Goal: Task Accomplishment & Management: Use online tool/utility

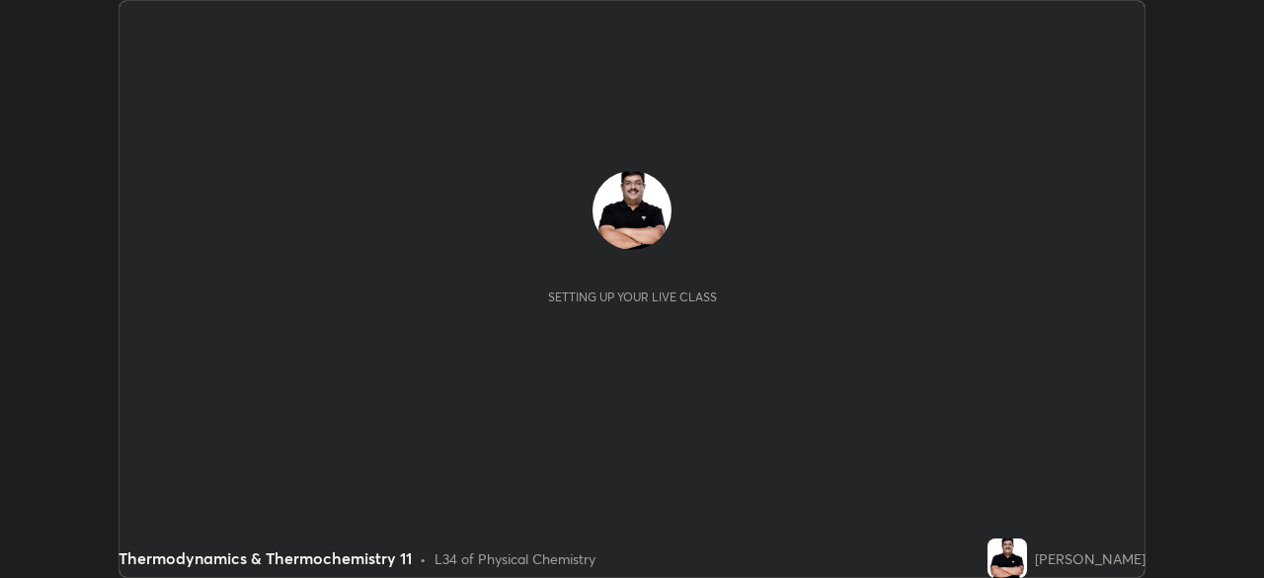
scroll to position [578, 1263]
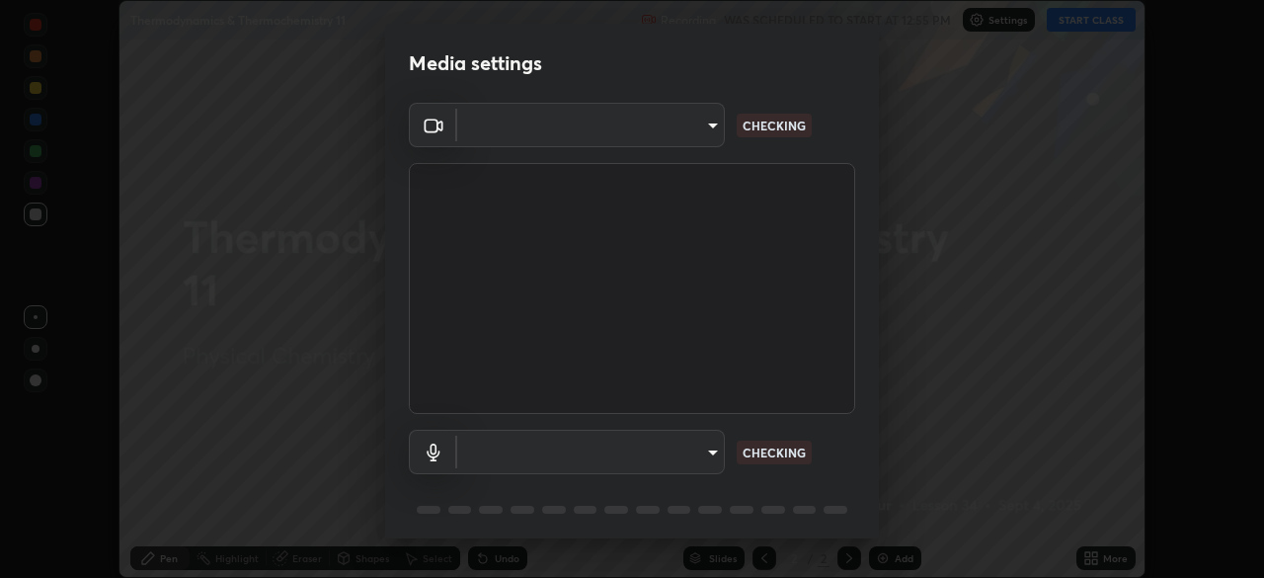
type input "11003169108368e38ef5ee379f7502217d3510ab11d565feef9ef3f21df555de"
click at [707, 447] on body "Erase all Thermodynamics & Thermochemistry 11 Recording WAS SCHEDULED TO START …" at bounding box center [632, 289] width 1264 height 578
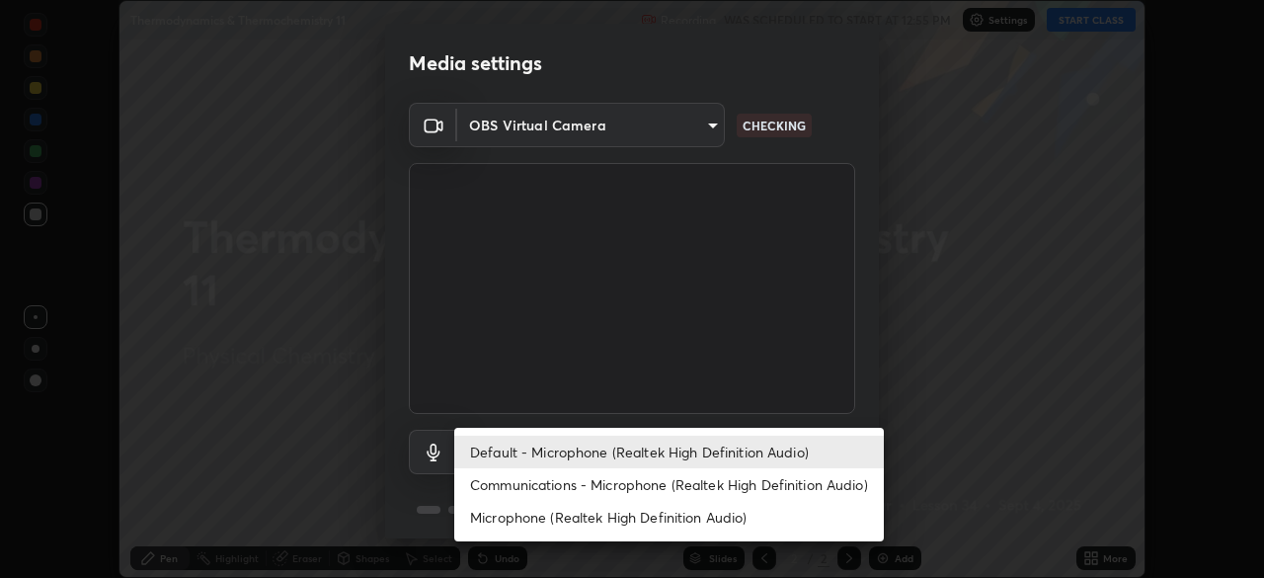
click at [866, 411] on div at bounding box center [632, 289] width 1264 height 578
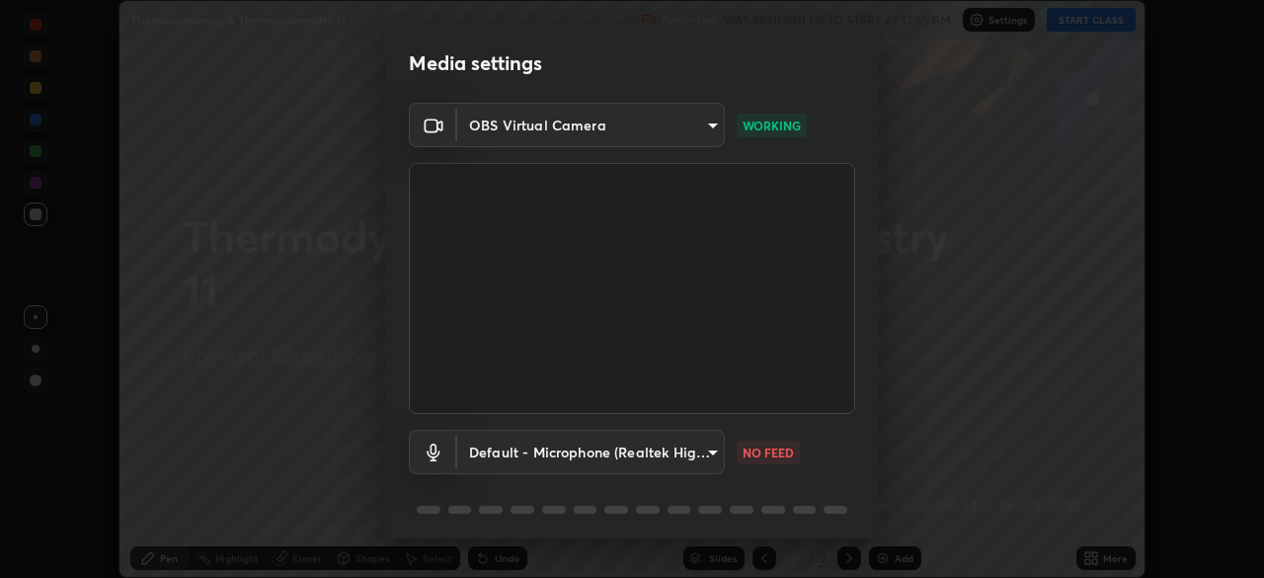
click at [697, 455] on body "Erase all Thermodynamics & Thermochemistry 11 Recording WAS SCHEDULED TO START …" at bounding box center [632, 289] width 1264 height 578
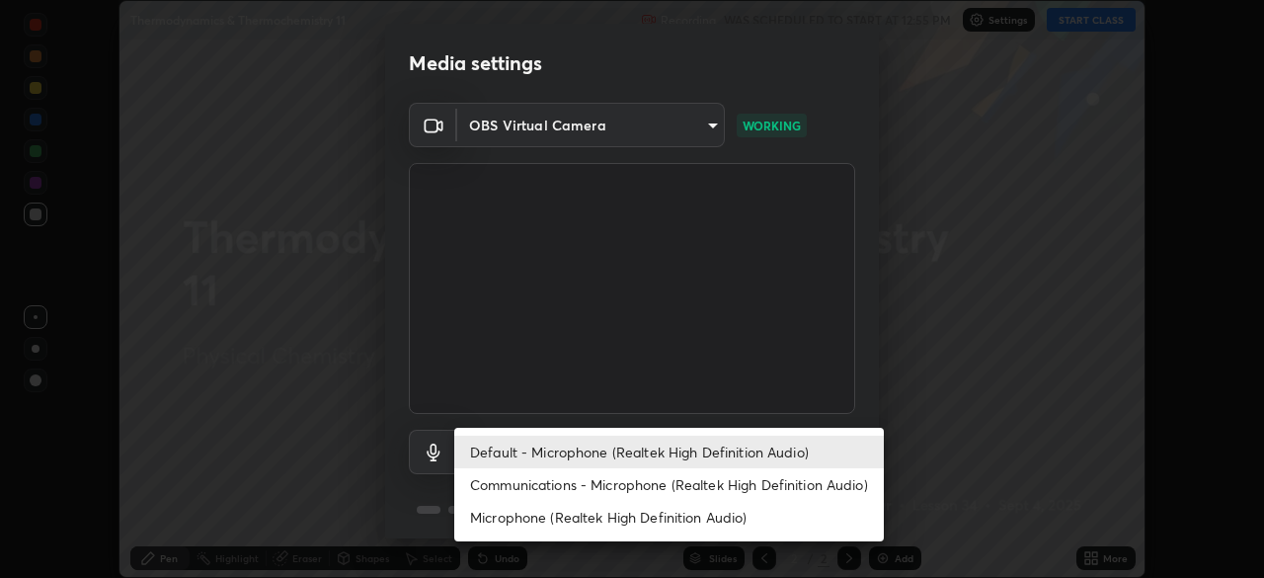
click at [745, 512] on li "Microphone (Realtek High Definition Audio)" at bounding box center [669, 517] width 430 height 33
type input "9d5b79e230a506c6bbf9f7e09741f4200009f77d1e076747be3fdbc8e0fb50b8"
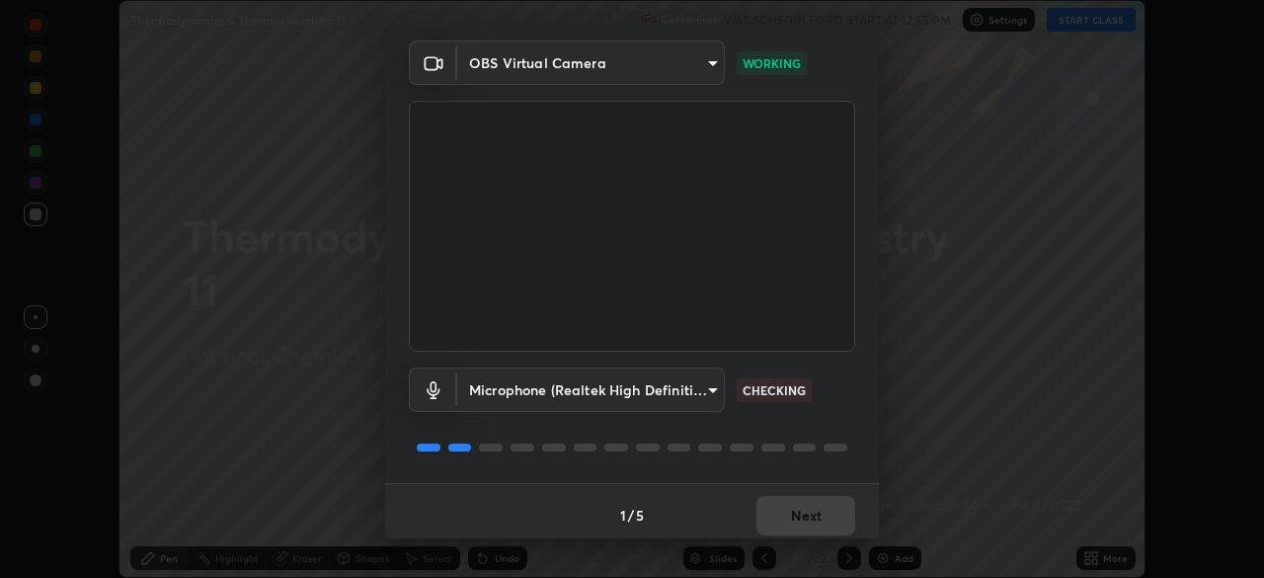
scroll to position [70, 0]
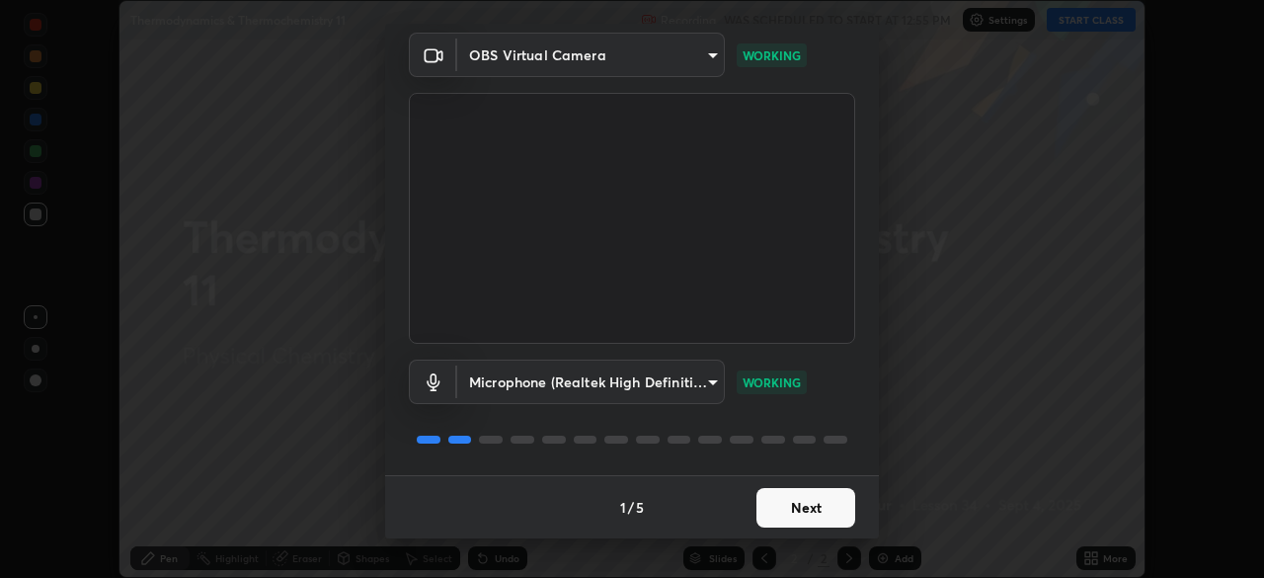
click at [825, 508] on button "Next" at bounding box center [805, 507] width 99 height 39
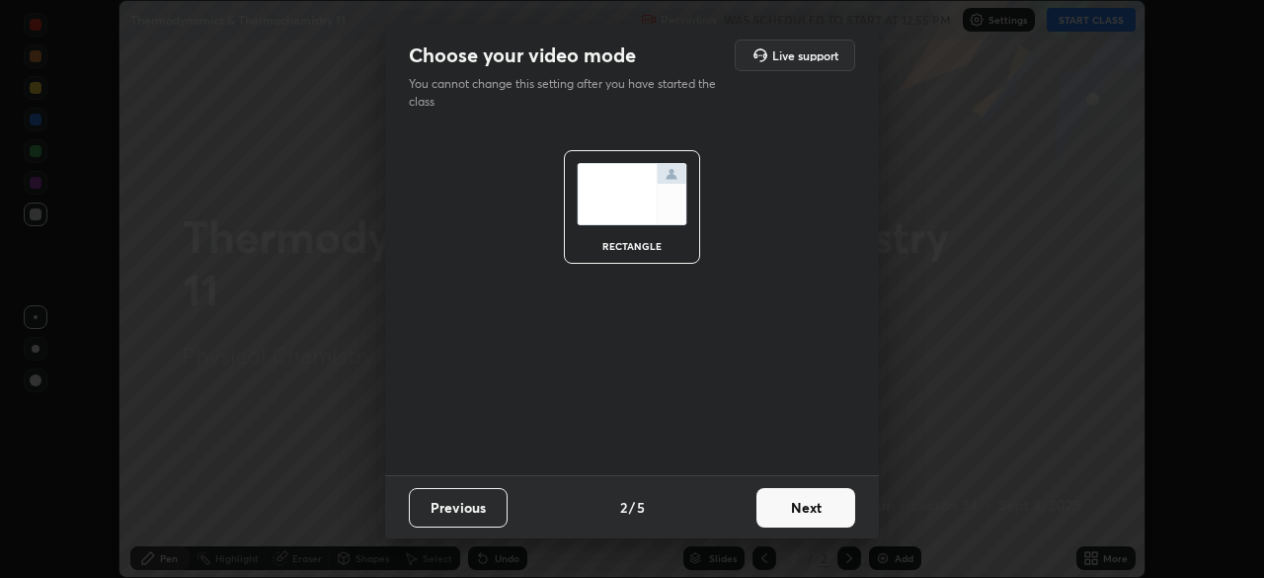
scroll to position [0, 0]
click at [825, 508] on button "Next" at bounding box center [805, 507] width 99 height 39
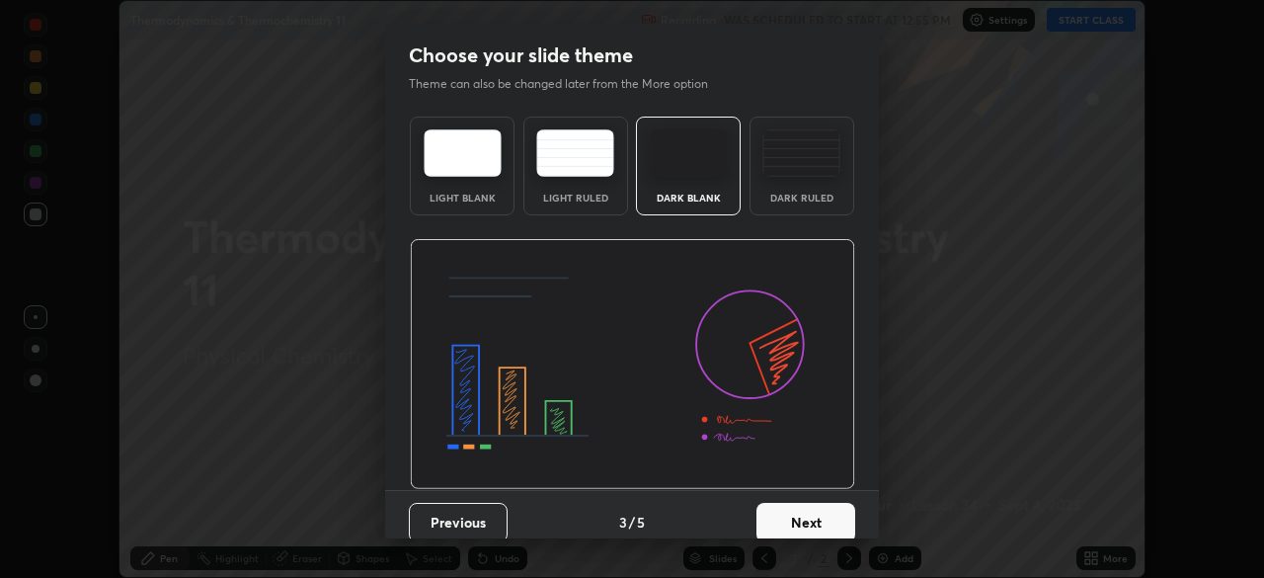
click at [836, 512] on button "Next" at bounding box center [805, 522] width 99 height 39
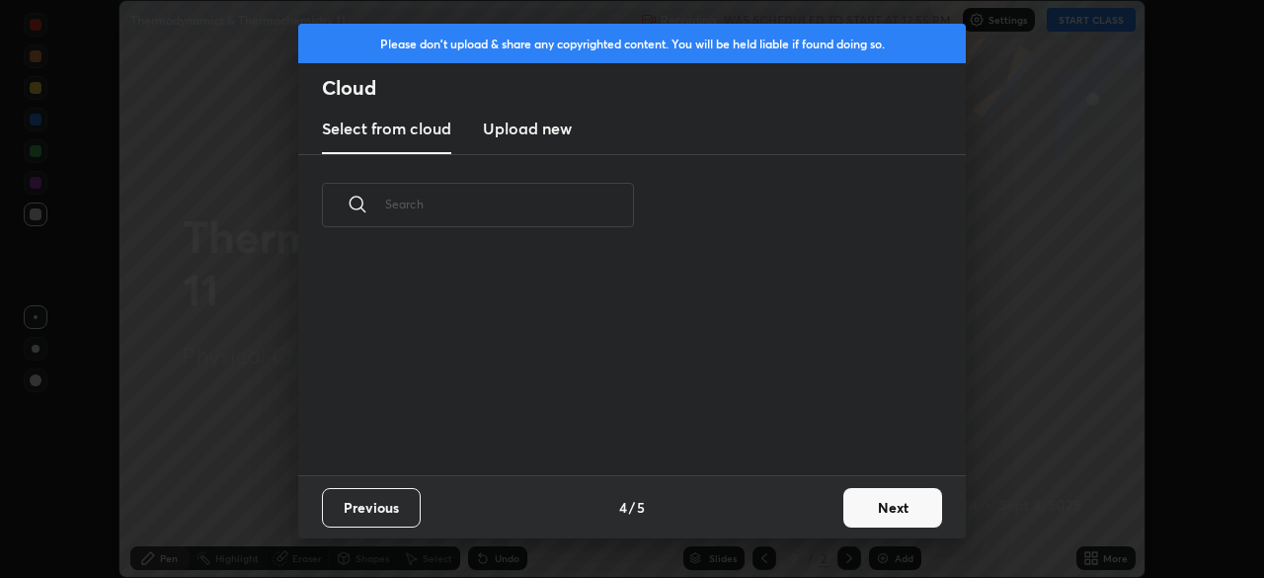
click at [864, 504] on button "Next" at bounding box center [892, 507] width 99 height 39
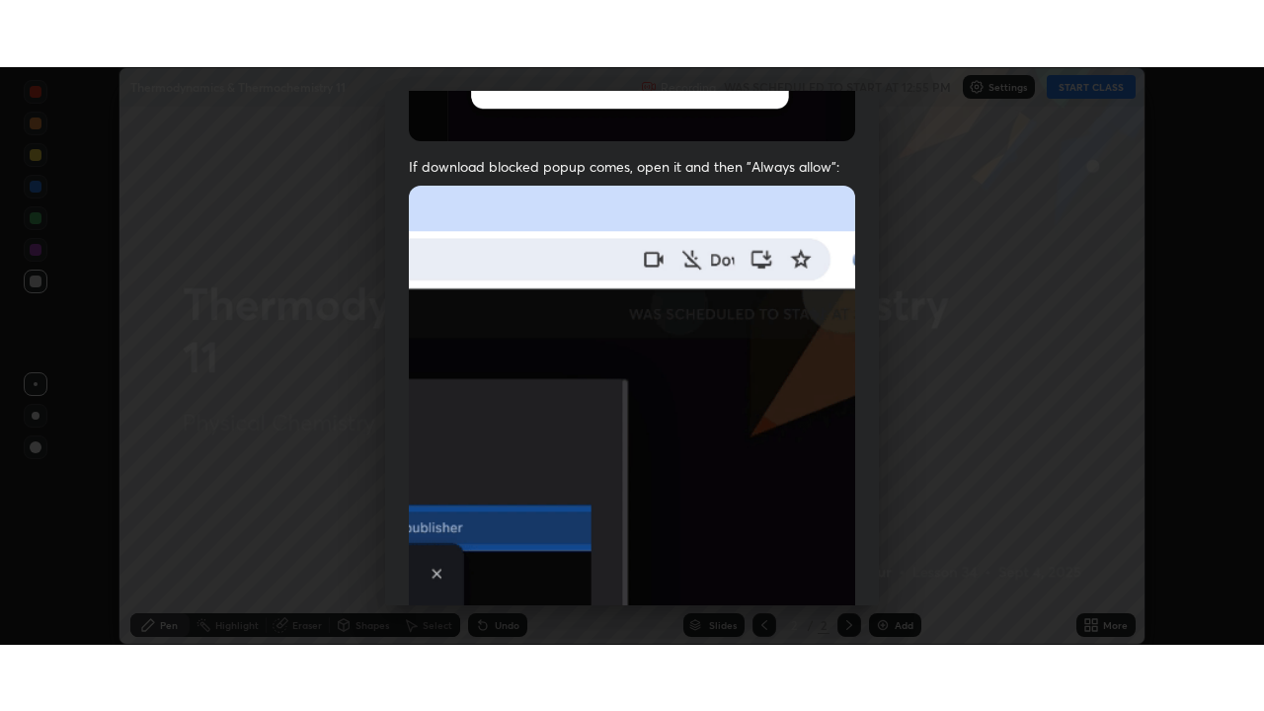
scroll to position [473, 0]
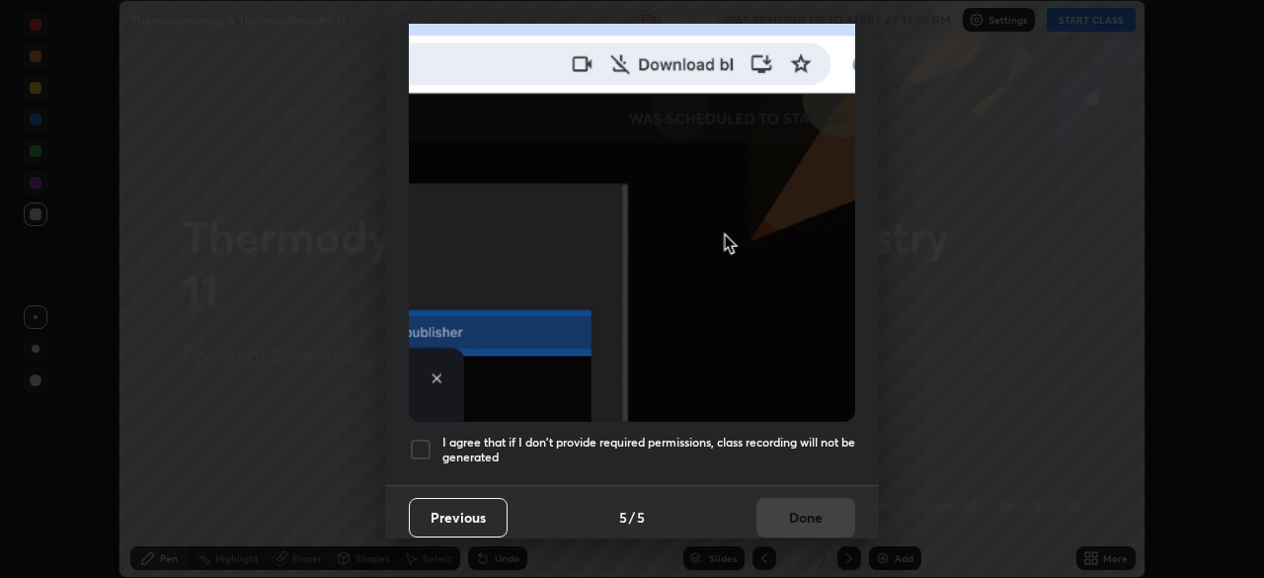
click at [429, 437] on div at bounding box center [421, 449] width 24 height 24
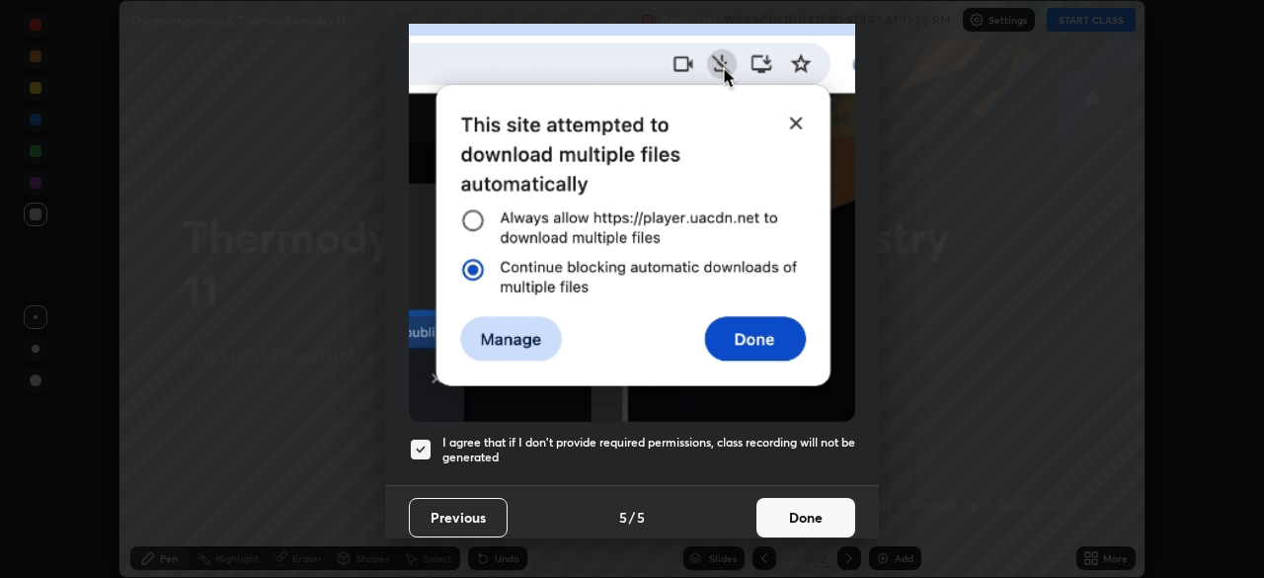
click at [792, 506] on button "Done" at bounding box center [805, 517] width 99 height 39
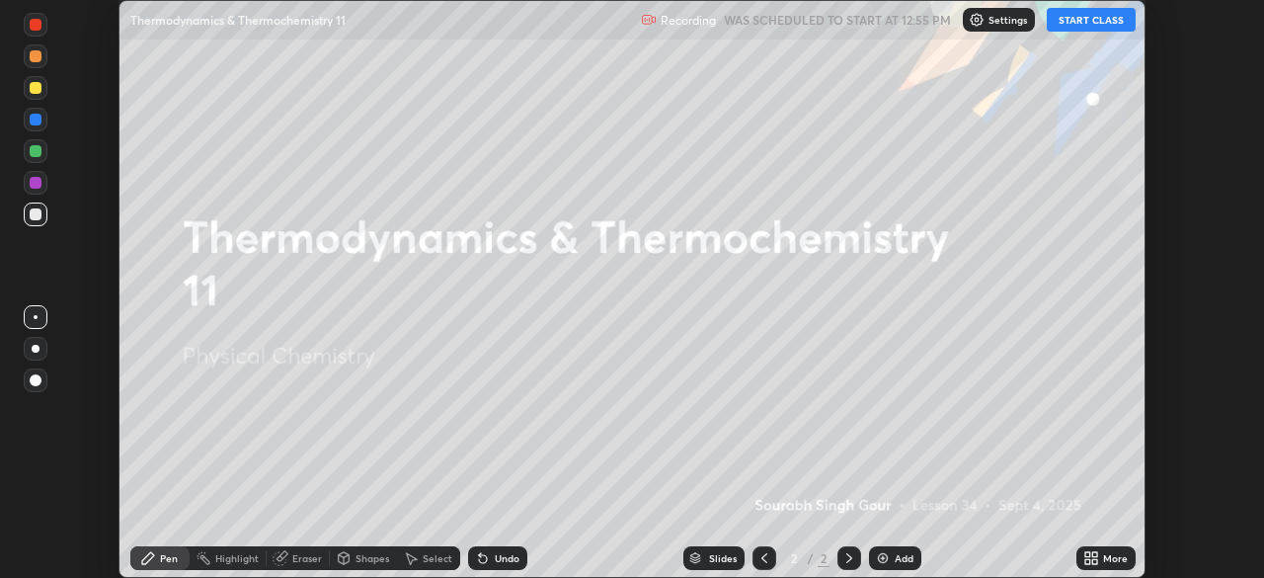
click at [1081, 26] on button "START CLASS" at bounding box center [1091, 20] width 89 height 24
click at [1085, 553] on icon at bounding box center [1087, 554] width 5 height 5
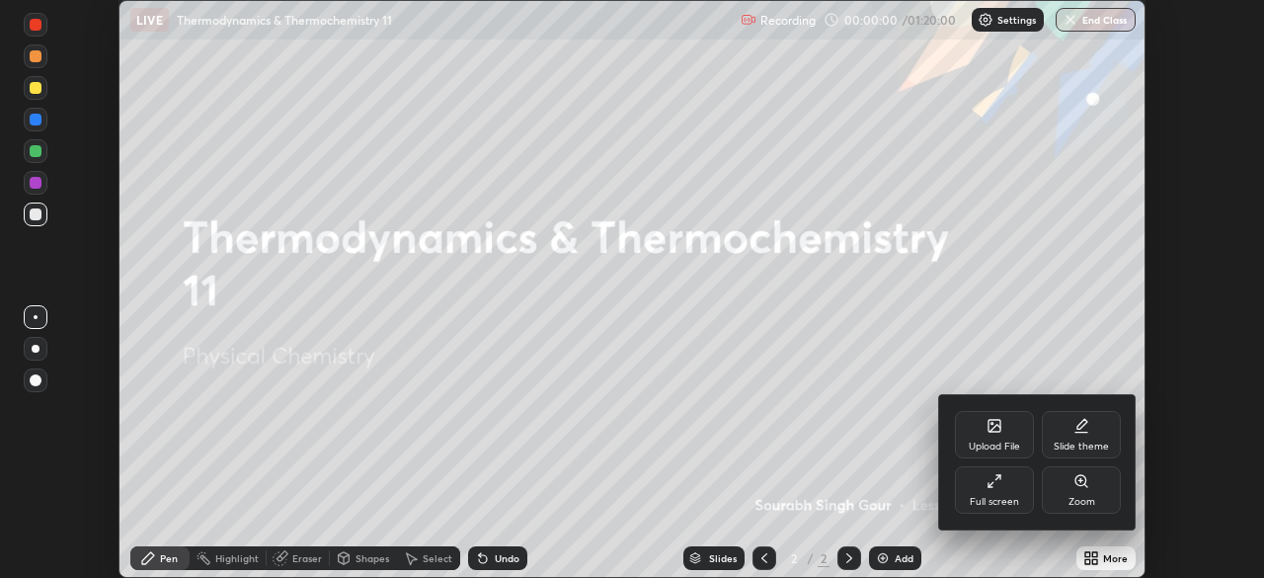
click at [996, 487] on icon at bounding box center [994, 481] width 16 height 16
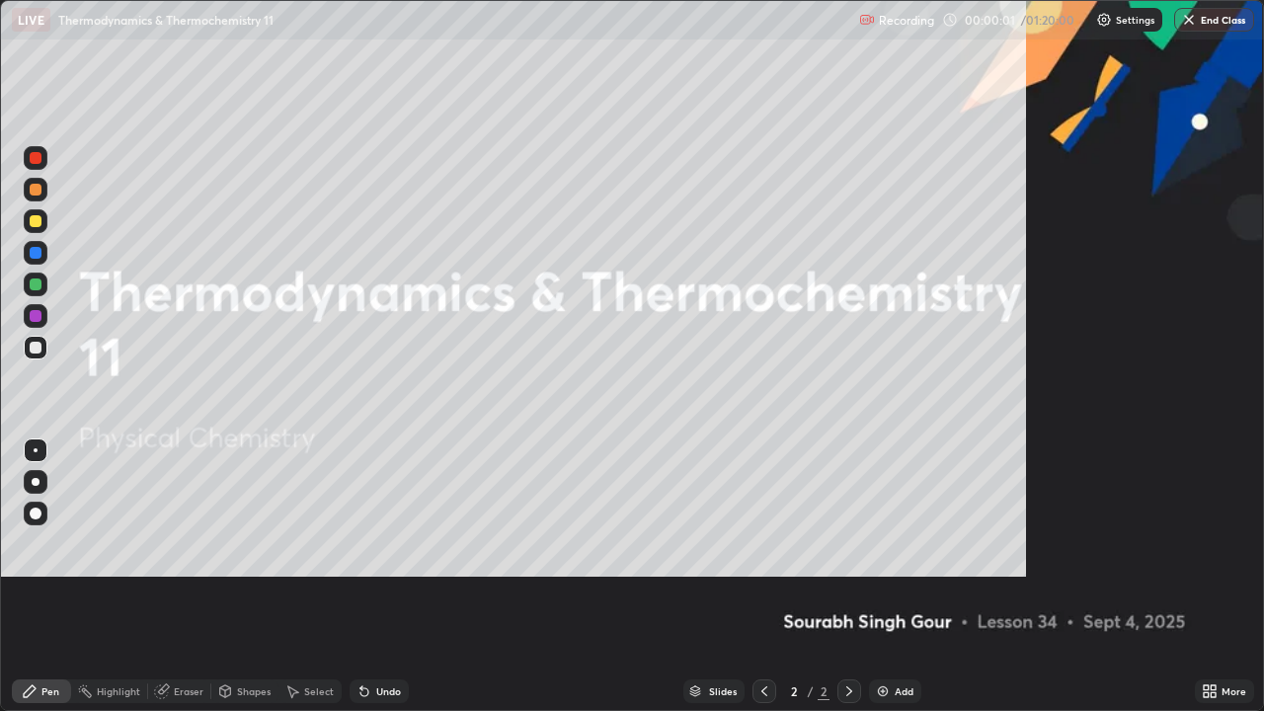
scroll to position [711, 1264]
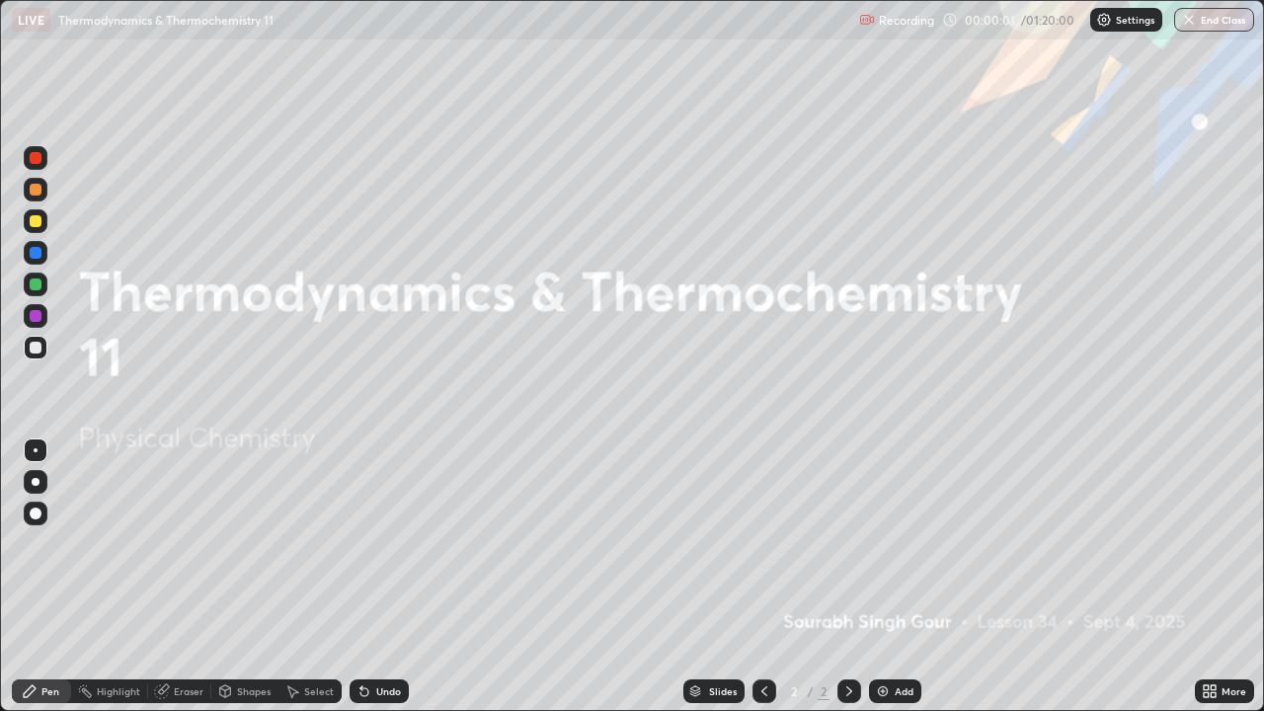
click at [898, 577] on div "Add" at bounding box center [904, 691] width 19 height 10
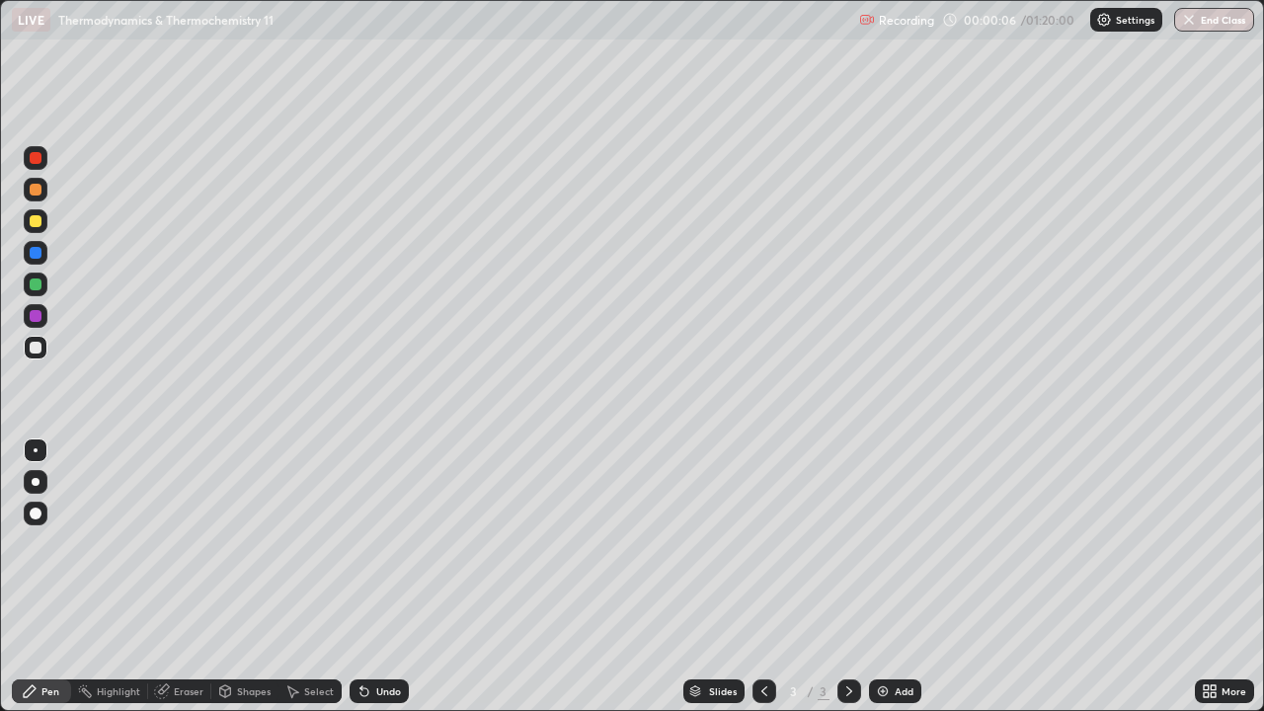
click at [39, 478] on div at bounding box center [36, 482] width 24 height 24
click at [37, 221] on div at bounding box center [36, 221] width 12 height 12
click at [37, 225] on div at bounding box center [36, 221] width 12 height 12
click at [880, 577] on img at bounding box center [883, 691] width 16 height 16
click at [176, 577] on div "Eraser" at bounding box center [179, 691] width 63 height 24
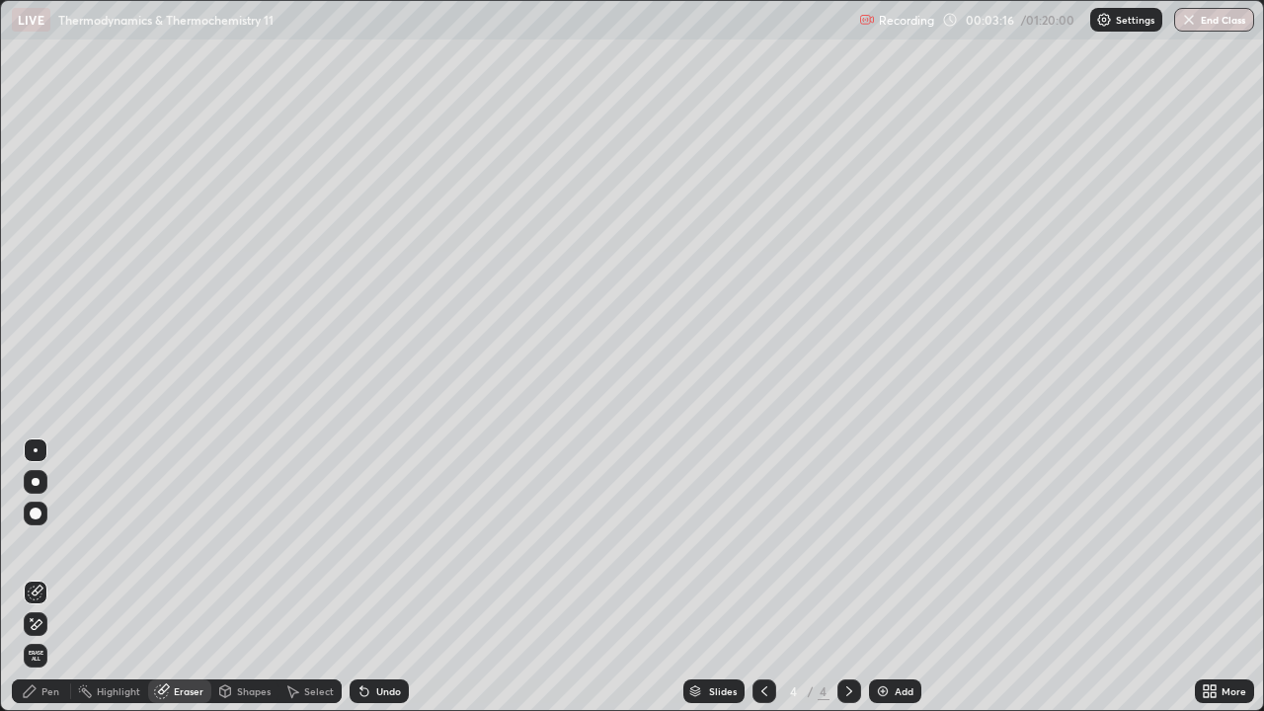
click at [38, 577] on span "Erase all" at bounding box center [36, 656] width 22 height 12
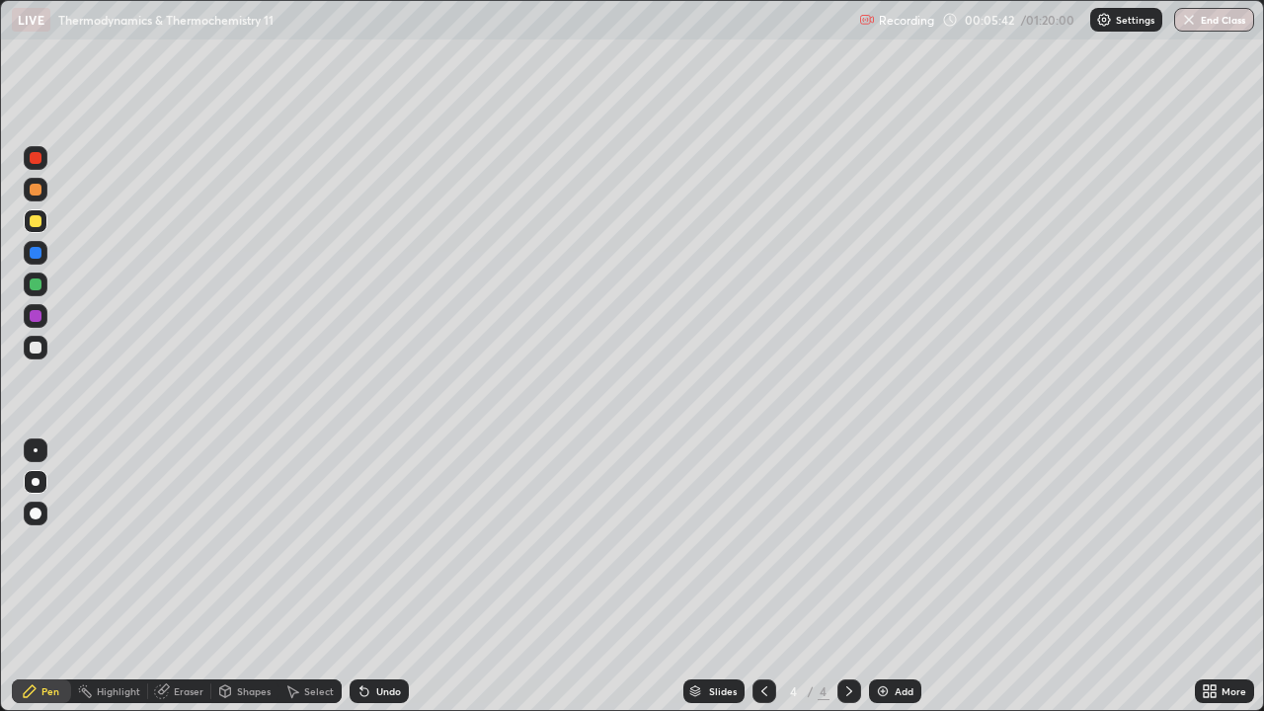
click at [388, 577] on div "Undo" at bounding box center [379, 691] width 59 height 24
click at [886, 577] on img at bounding box center [883, 691] width 16 height 16
click at [761, 577] on icon at bounding box center [764, 691] width 16 height 16
click at [758, 577] on div at bounding box center [764, 691] width 24 height 24
click at [852, 577] on icon at bounding box center [849, 691] width 16 height 16
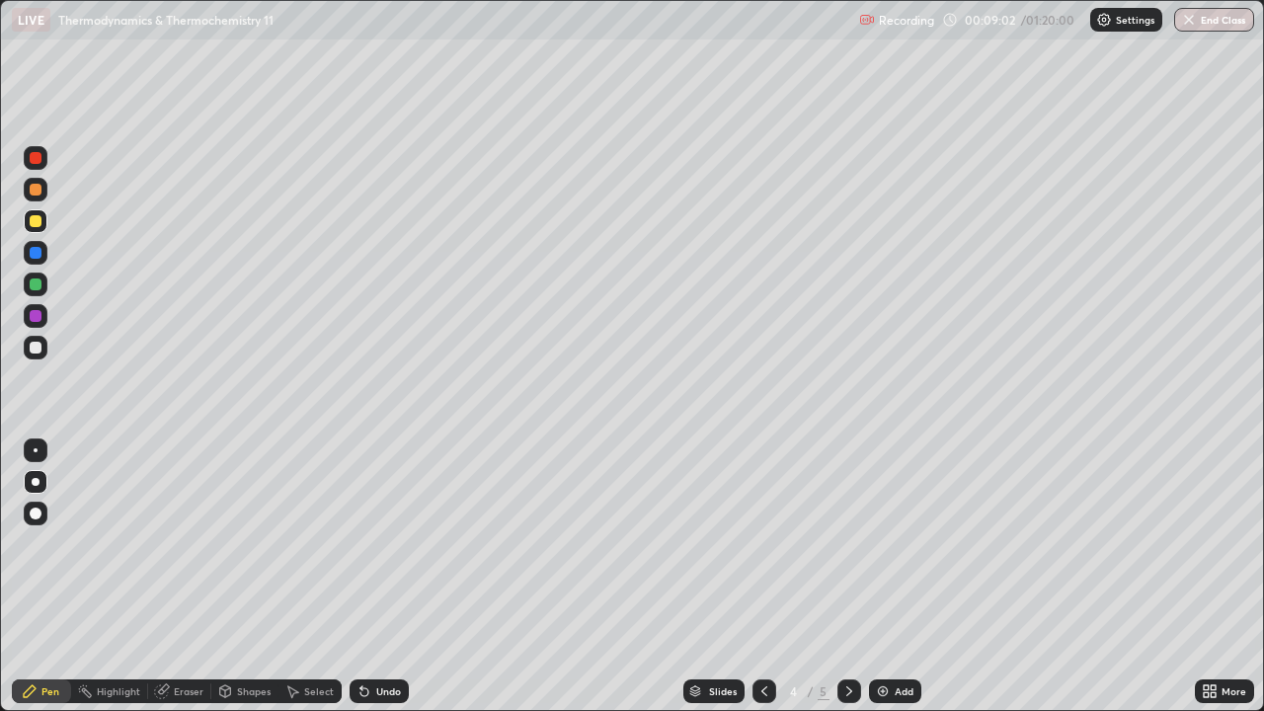
click at [847, 577] on icon at bounding box center [849, 691] width 16 height 16
click at [886, 577] on img at bounding box center [883, 691] width 16 height 16
click at [367, 577] on div "Undo" at bounding box center [379, 691] width 59 height 24
click at [368, 577] on icon at bounding box center [364, 691] width 16 height 16
click at [382, 577] on div "Undo" at bounding box center [388, 691] width 25 height 10
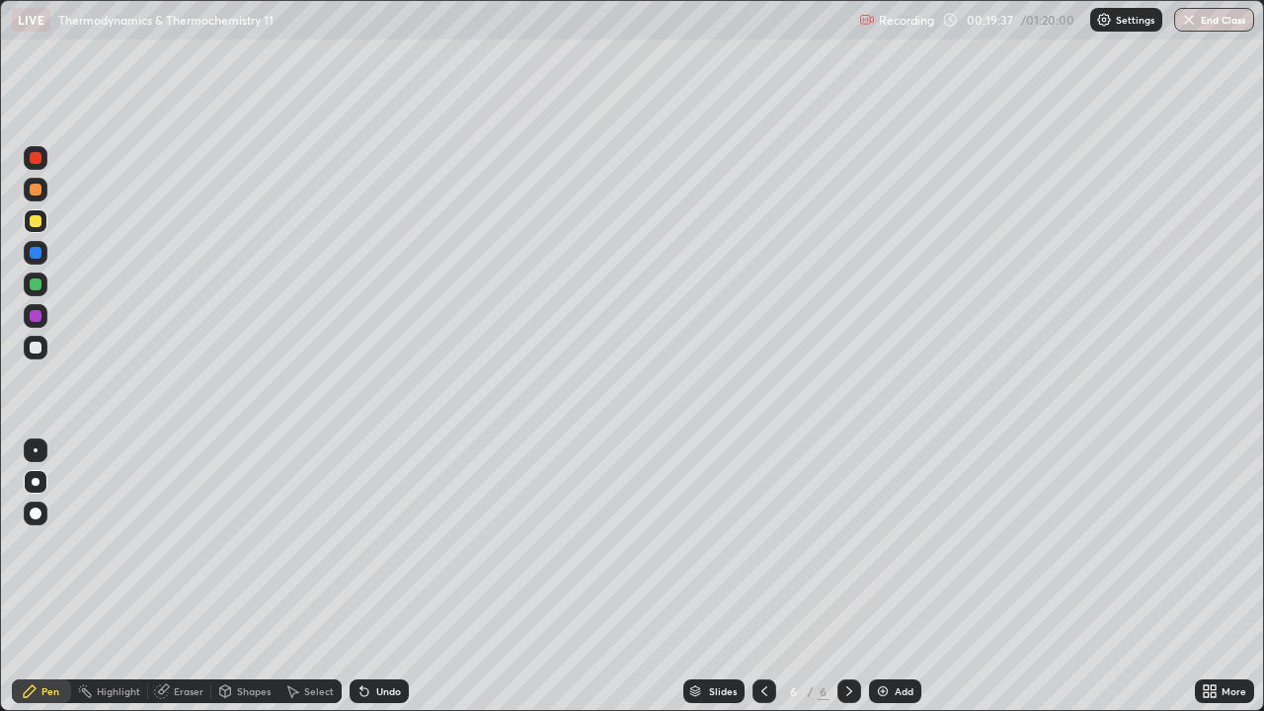
click at [383, 577] on div "Undo" at bounding box center [388, 691] width 25 height 10
click at [202, 577] on div "Eraser" at bounding box center [179, 691] width 63 height 24
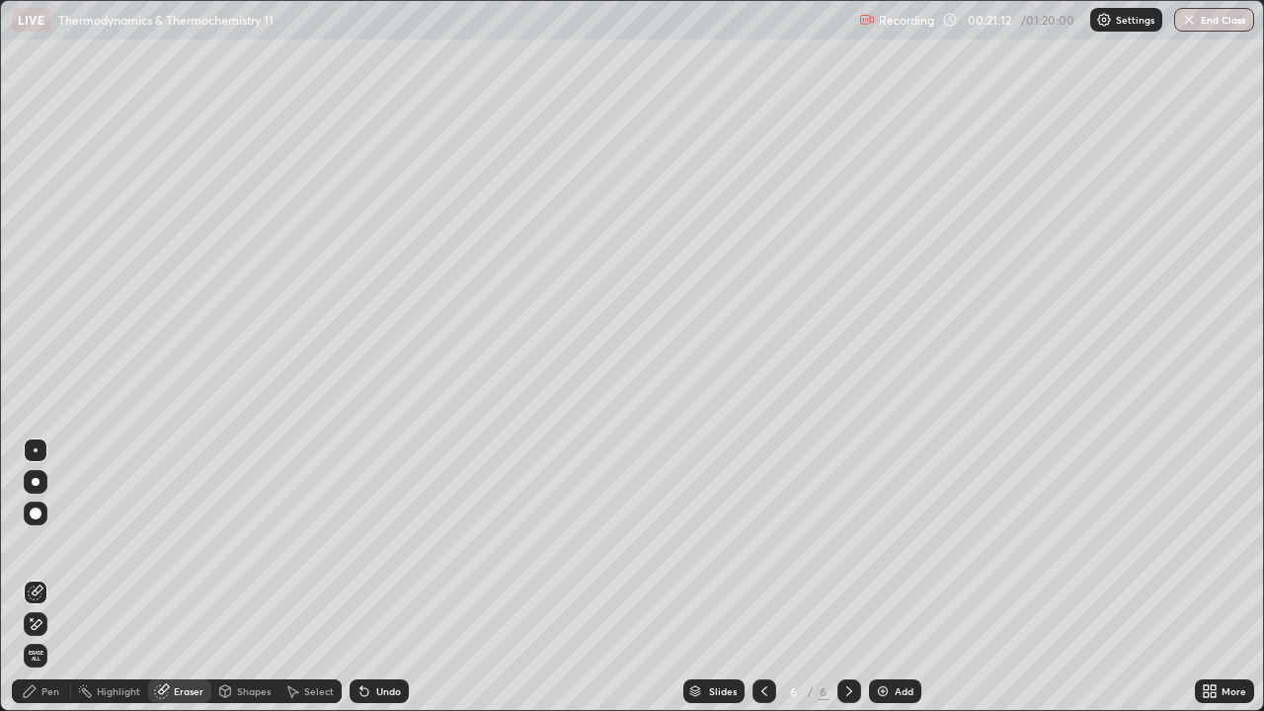
click at [65, 577] on div "Pen" at bounding box center [41, 691] width 59 height 24
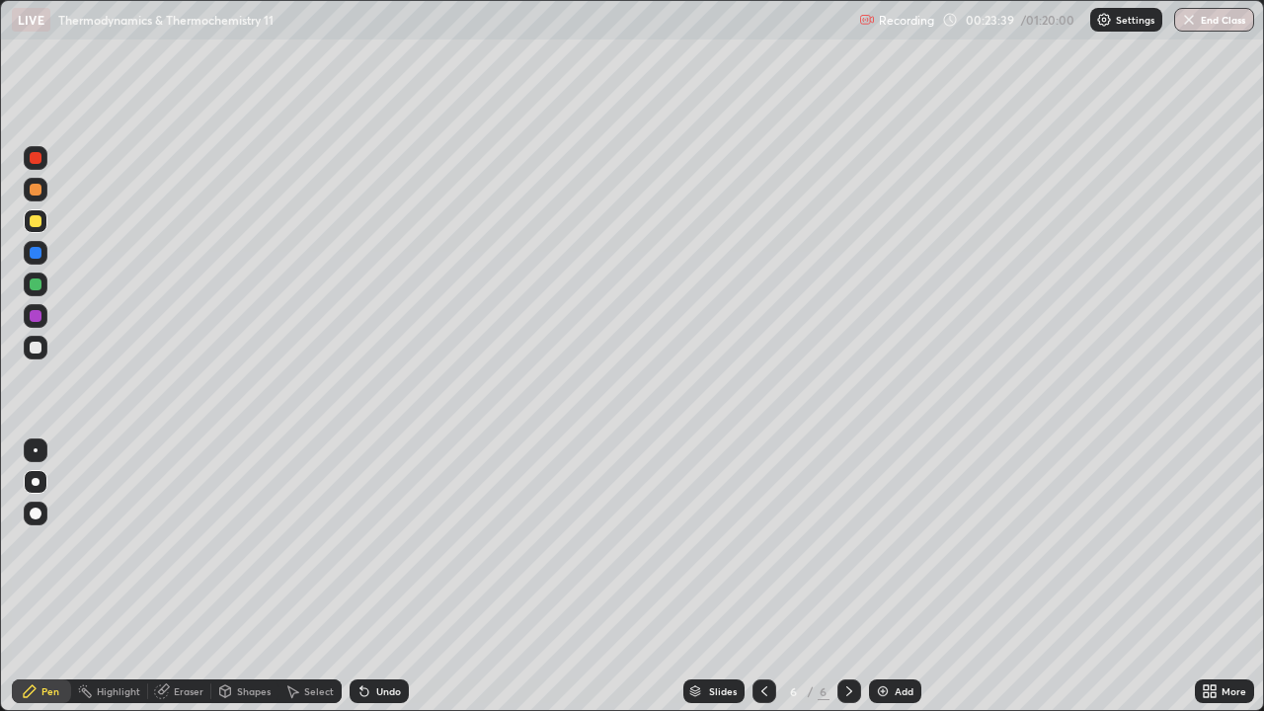
click at [889, 577] on div "Add" at bounding box center [895, 691] width 52 height 24
click at [369, 577] on div "Undo" at bounding box center [379, 691] width 59 height 24
click at [370, 577] on div "Undo" at bounding box center [379, 691] width 59 height 24
click at [882, 577] on img at bounding box center [883, 691] width 16 height 16
click at [753, 577] on div at bounding box center [764, 691] width 24 height 24
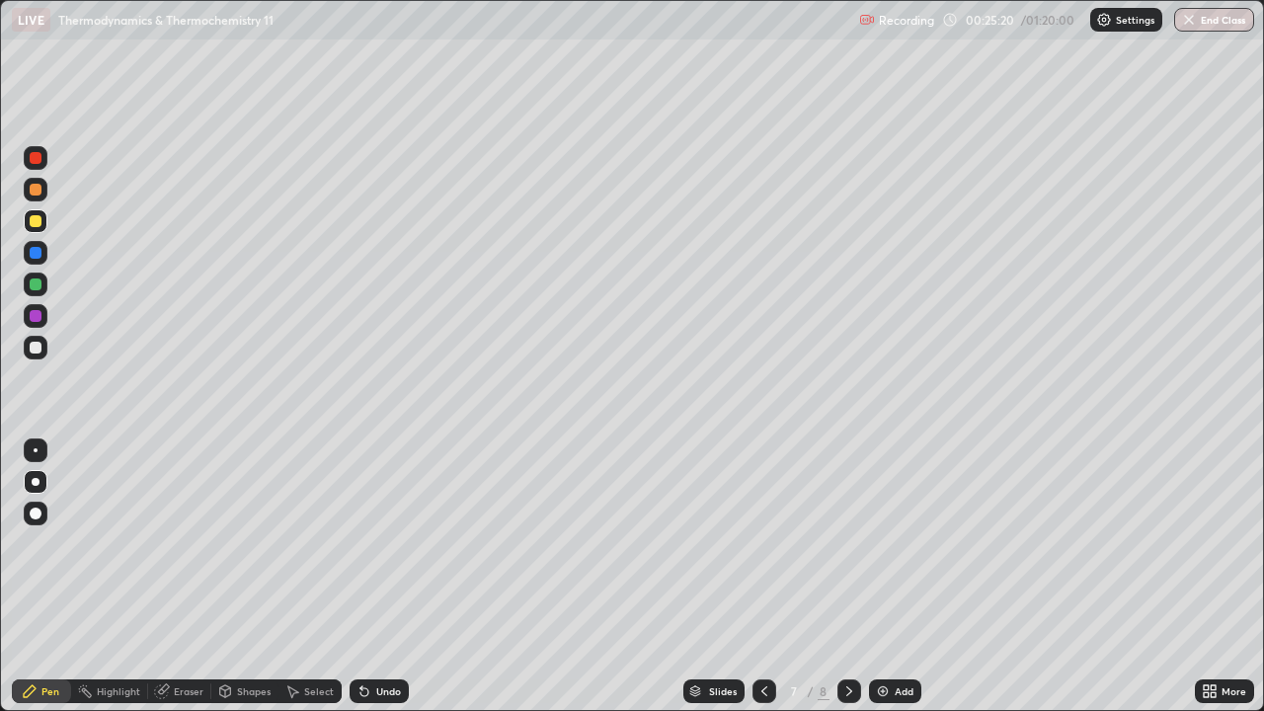
click at [762, 577] on icon at bounding box center [764, 691] width 16 height 16
click at [837, 577] on div at bounding box center [849, 690] width 24 height 39
click at [843, 577] on icon at bounding box center [849, 691] width 16 height 16
click at [878, 577] on img at bounding box center [883, 691] width 16 height 16
click at [760, 577] on div at bounding box center [764, 691] width 24 height 24
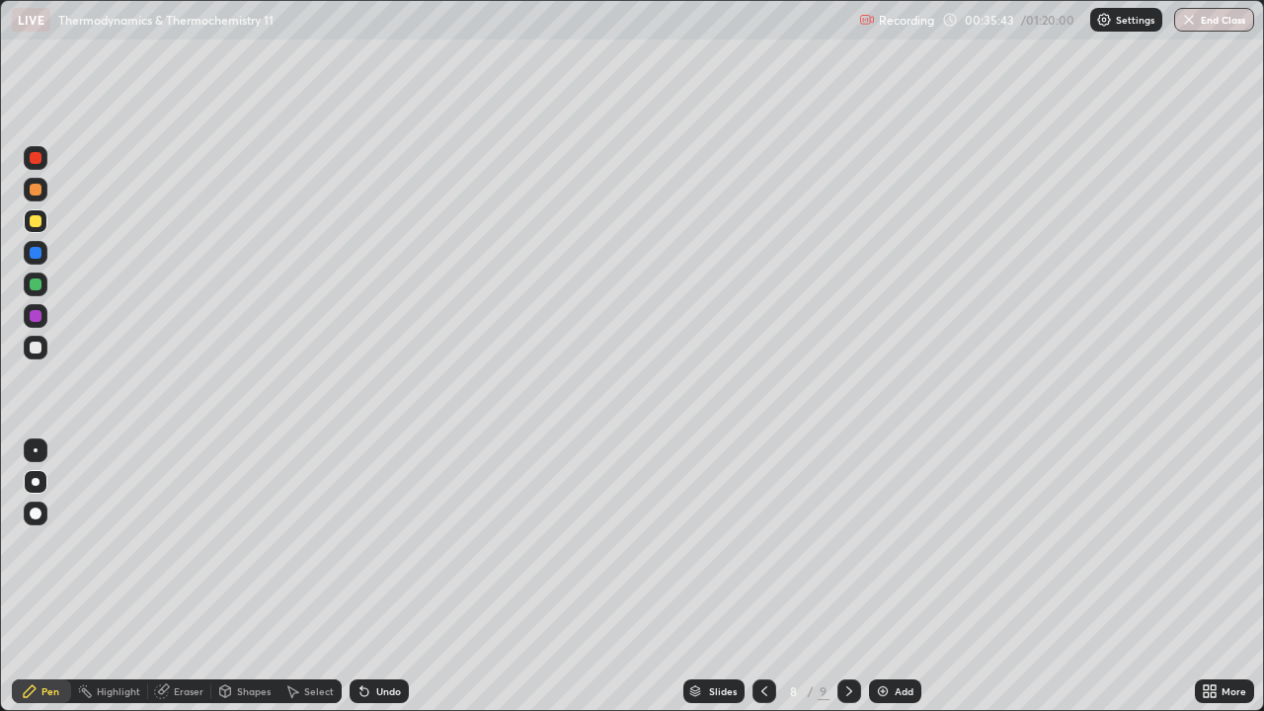
click at [845, 577] on icon at bounding box center [849, 691] width 16 height 16
click at [886, 577] on div "Add" at bounding box center [895, 691] width 52 height 24
click at [696, 577] on icon at bounding box center [694, 692] width 10 height 3
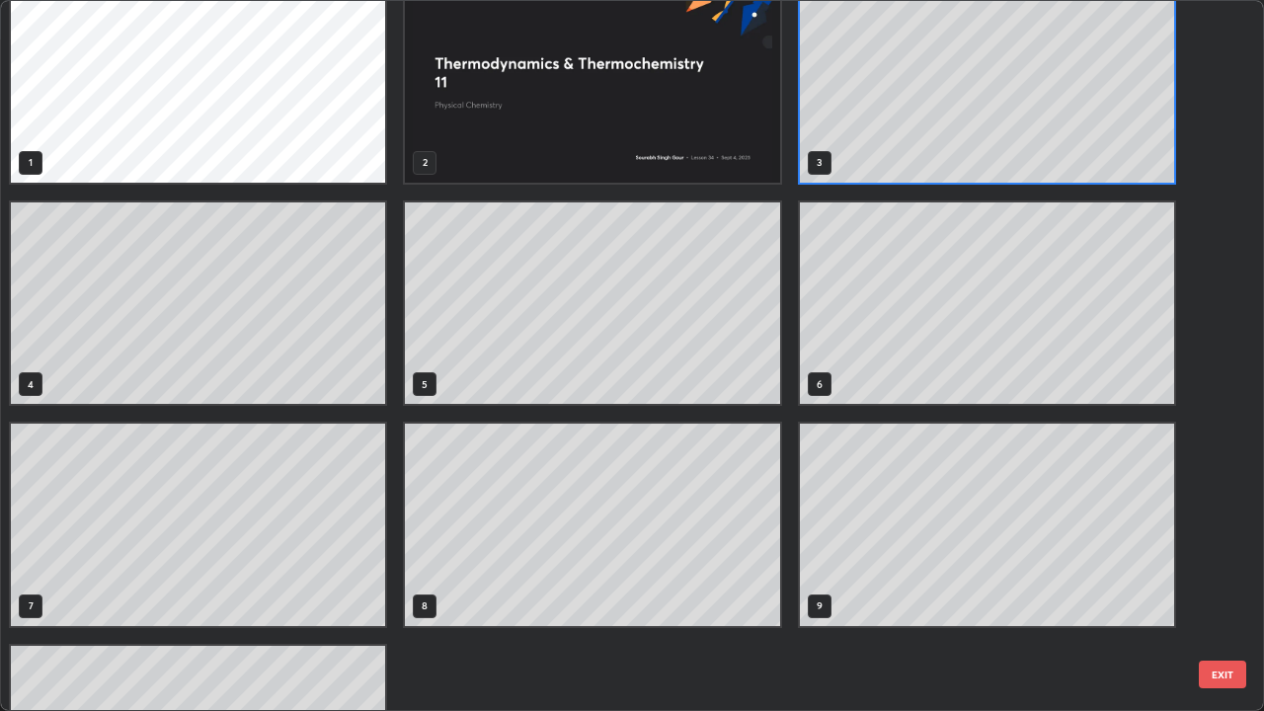
scroll to position [0, 0]
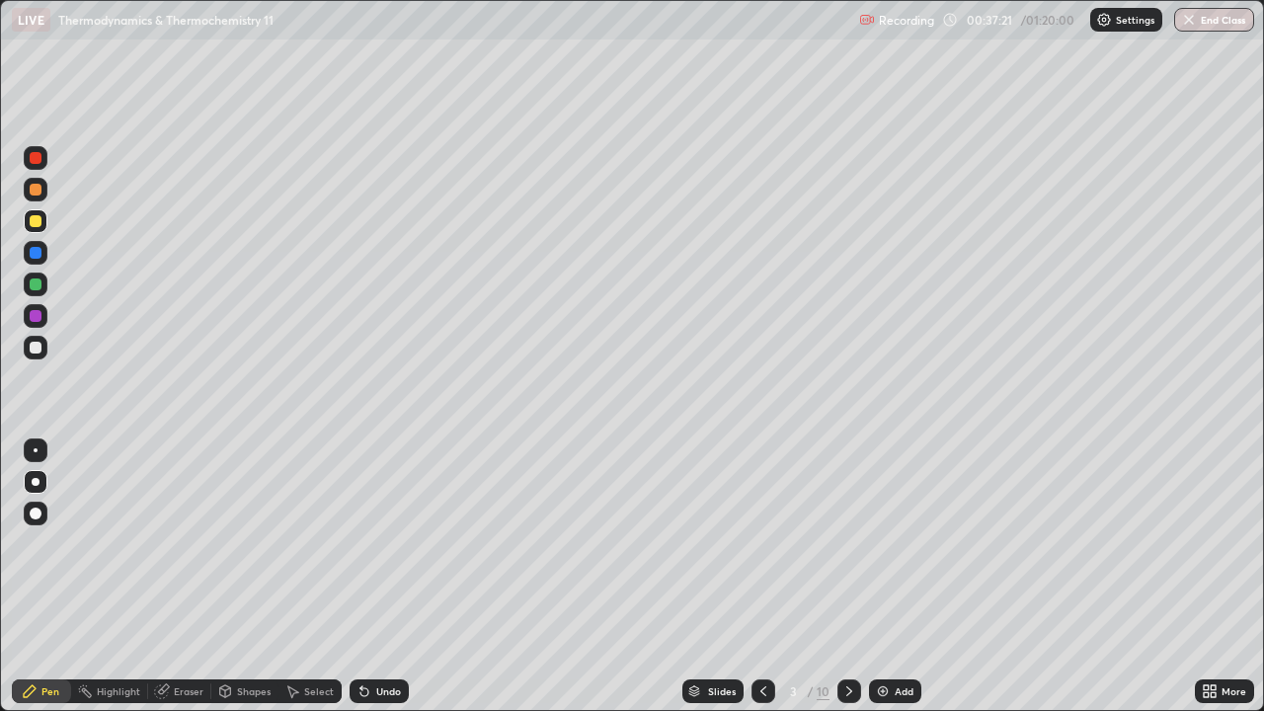
click at [701, 577] on div "Slides" at bounding box center [712, 691] width 61 height 24
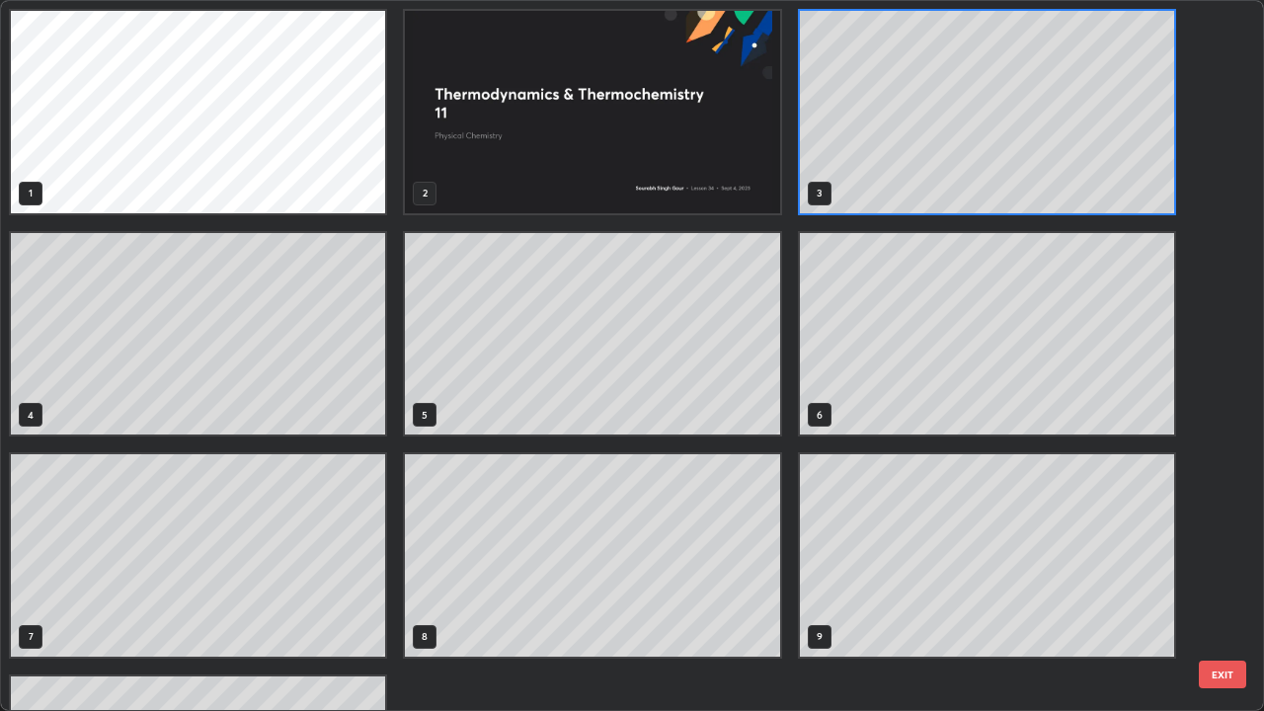
scroll to position [703, 1252]
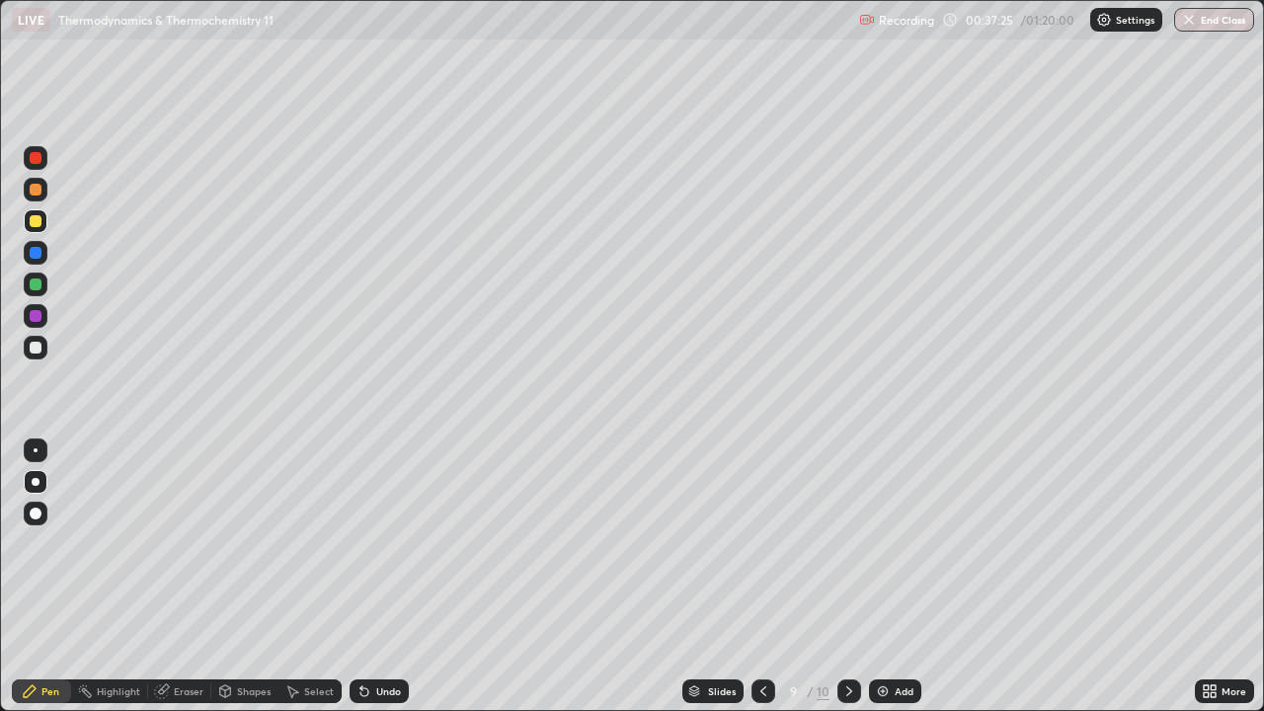
click at [847, 577] on icon at bounding box center [849, 691] width 16 height 16
click at [886, 577] on img at bounding box center [883, 691] width 16 height 16
click at [39, 348] on div at bounding box center [36, 348] width 12 height 12
click at [888, 577] on img at bounding box center [883, 691] width 16 height 16
click at [37, 221] on div at bounding box center [36, 221] width 12 height 12
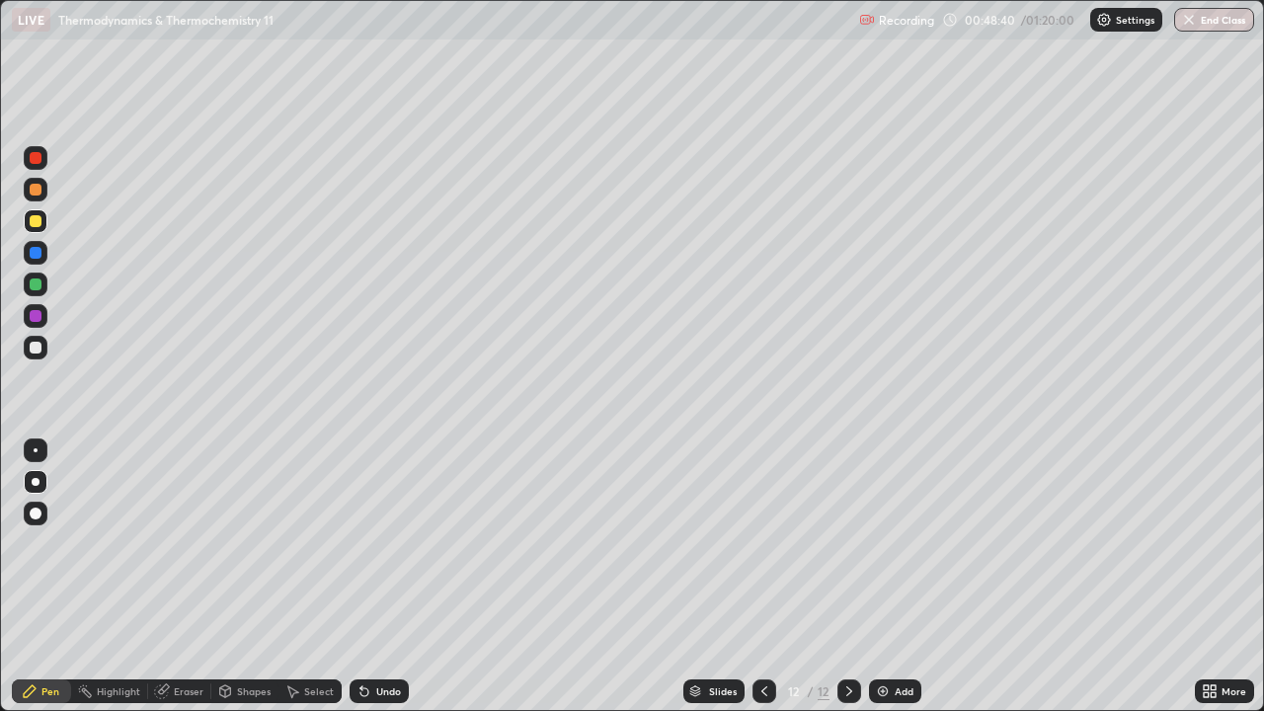
click at [881, 577] on img at bounding box center [883, 691] width 16 height 16
click at [44, 354] on div at bounding box center [36, 348] width 24 height 24
click at [360, 577] on icon at bounding box center [364, 692] width 8 height 8
click at [764, 577] on icon at bounding box center [764, 691] width 16 height 16
click at [850, 577] on icon at bounding box center [849, 691] width 16 height 16
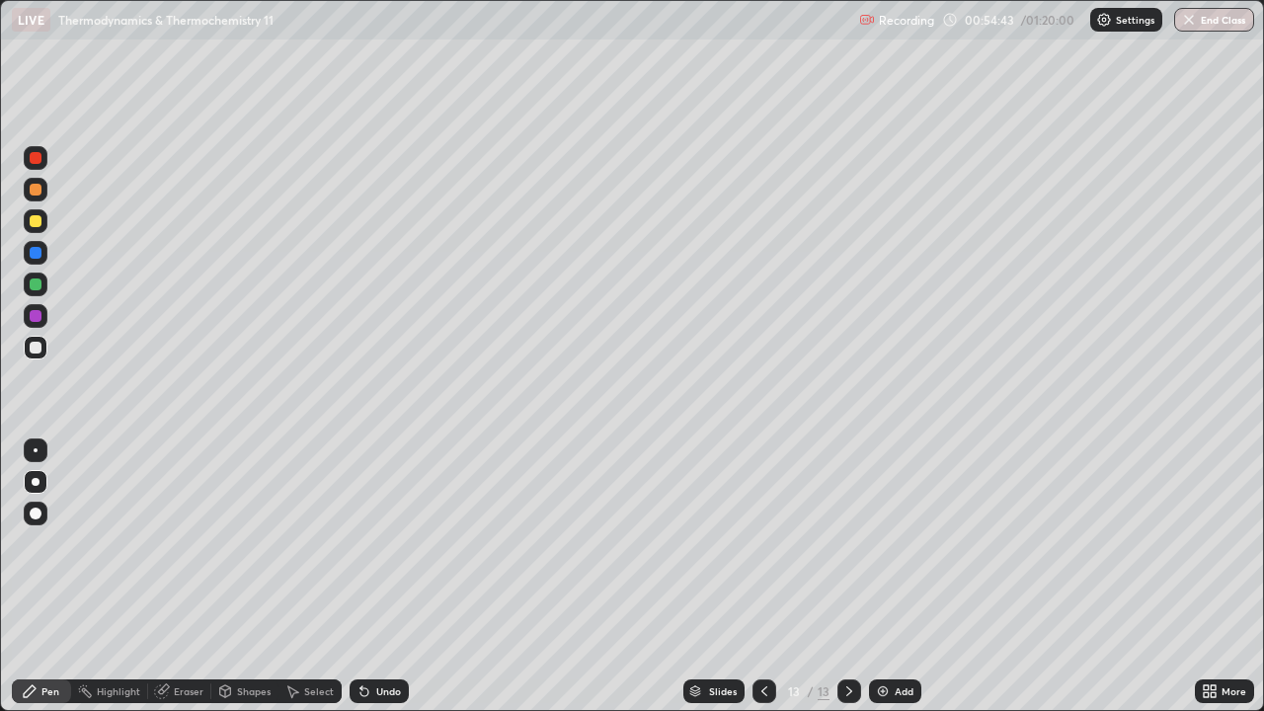
click at [884, 577] on img at bounding box center [883, 691] width 16 height 16
click at [36, 222] on div at bounding box center [36, 221] width 12 height 12
click at [36, 347] on div at bounding box center [36, 348] width 12 height 12
click at [759, 577] on icon at bounding box center [764, 691] width 16 height 16
click at [761, 577] on div at bounding box center [764, 691] width 24 height 24
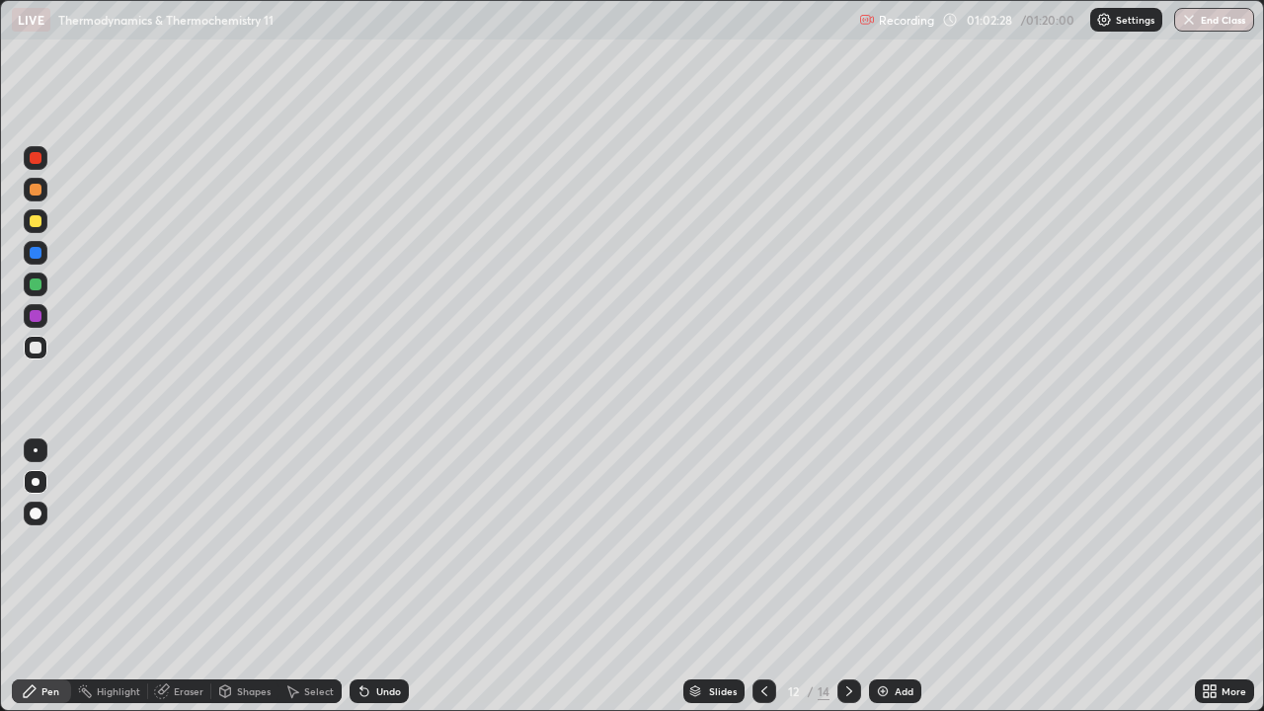
click at [757, 577] on div at bounding box center [764, 690] width 24 height 39
click at [846, 577] on icon at bounding box center [849, 691] width 16 height 16
click at [847, 577] on div at bounding box center [849, 691] width 24 height 24
click at [847, 577] on icon at bounding box center [849, 691] width 6 height 10
click at [878, 577] on img at bounding box center [883, 691] width 16 height 16
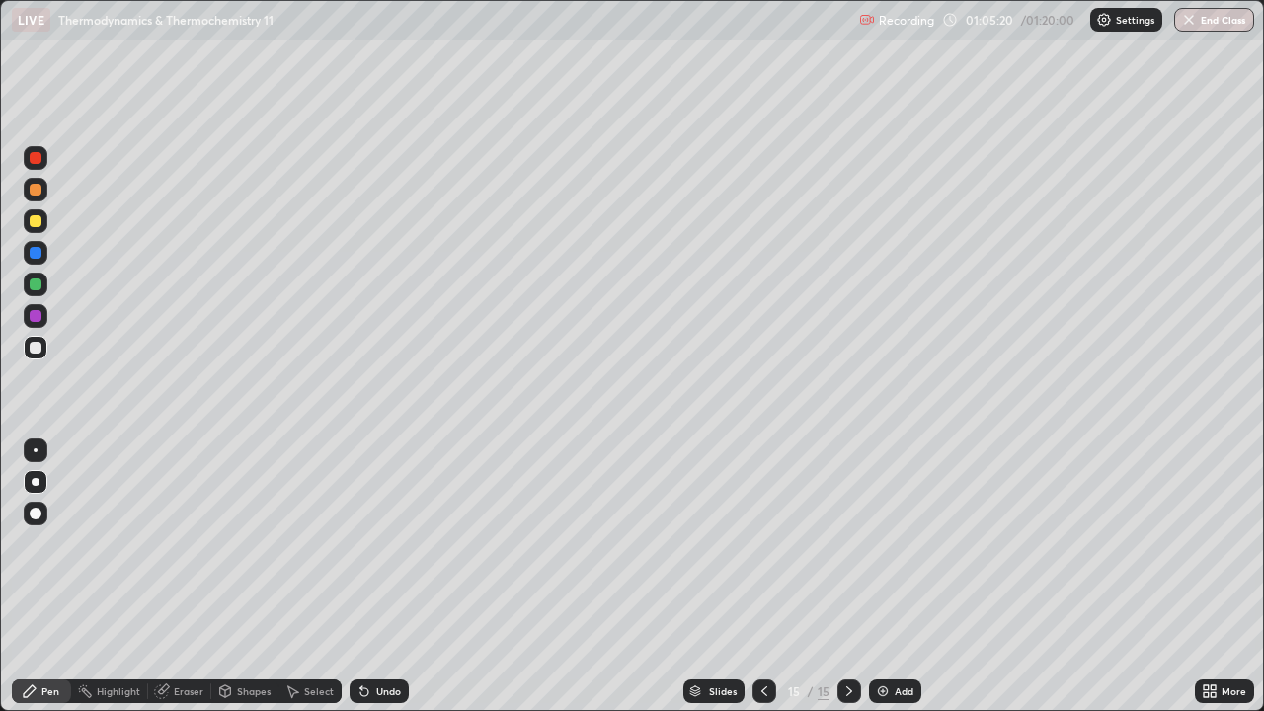
click at [771, 577] on div at bounding box center [764, 691] width 24 height 24
click at [859, 577] on div at bounding box center [849, 690] width 24 height 39
click at [1215, 18] on button "End Class" at bounding box center [1214, 20] width 80 height 24
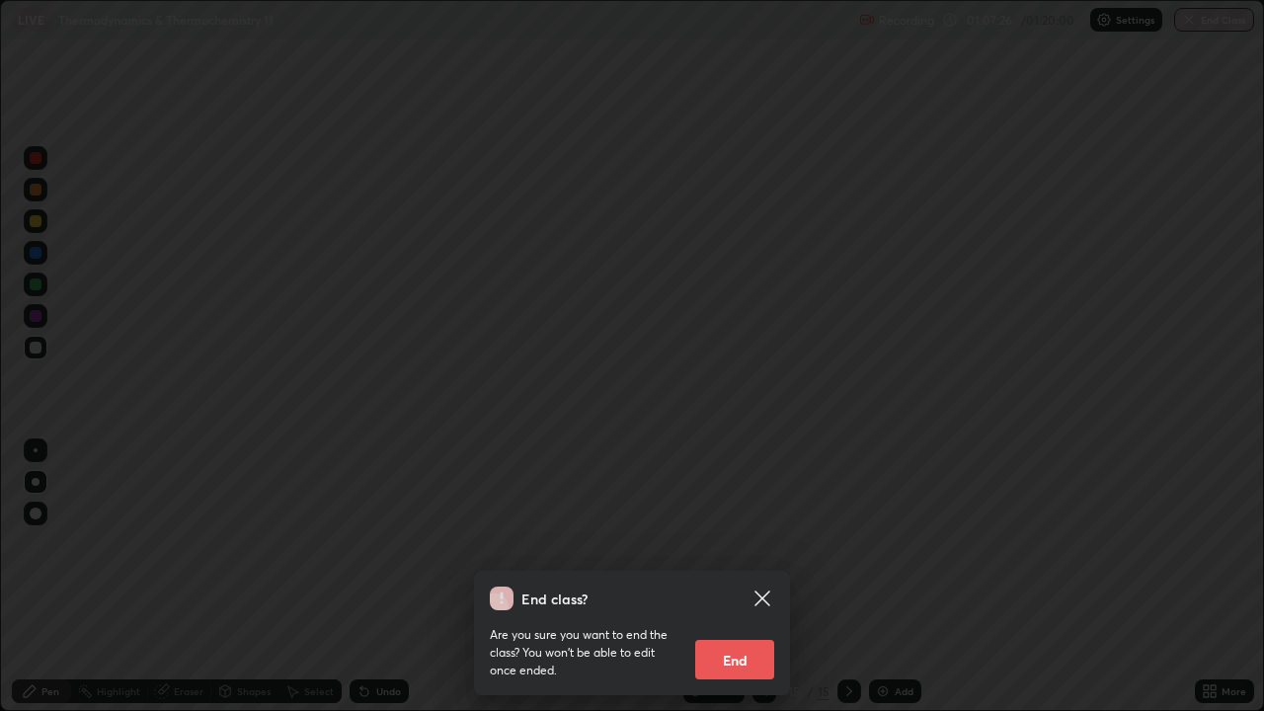
click at [751, 577] on button "End" at bounding box center [734, 659] width 79 height 39
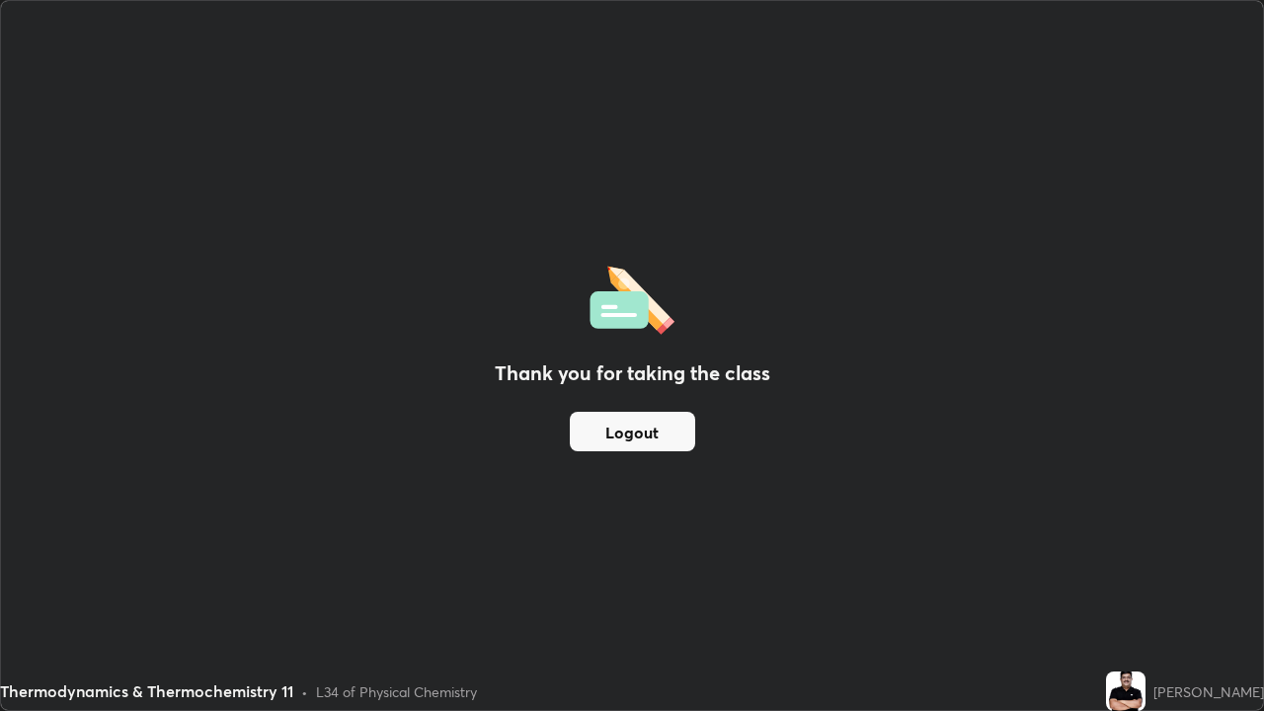
click at [624, 425] on button "Logout" at bounding box center [632, 431] width 125 height 39
